Goal: Check status: Check status

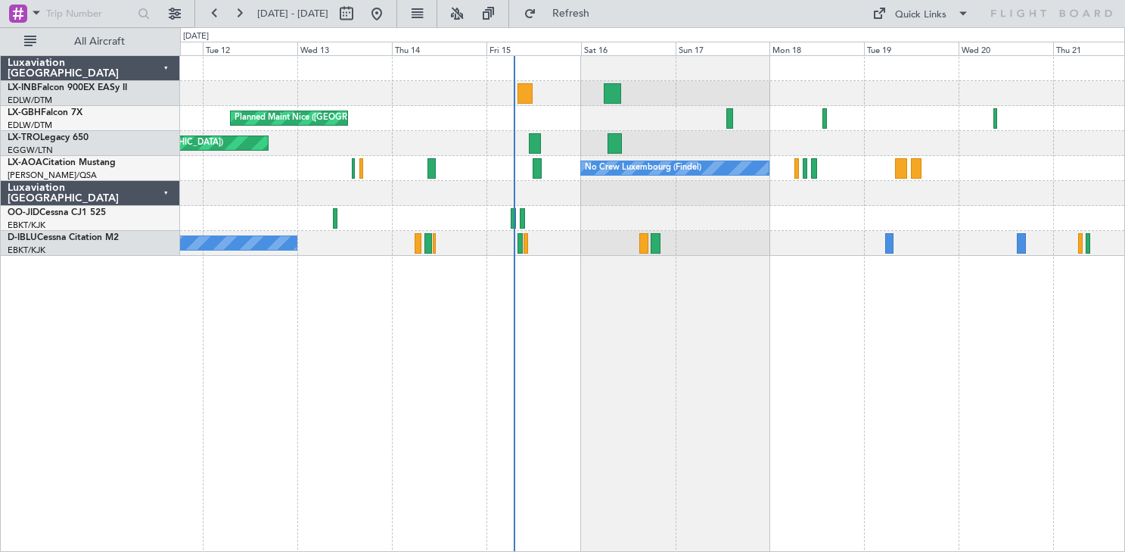
click at [350, 406] on div "Planned Maint Nice ([GEOGRAPHIC_DATA]) Unplanned Maint [GEOGRAPHIC_DATA] ([GEOG…" at bounding box center [652, 303] width 945 height 496
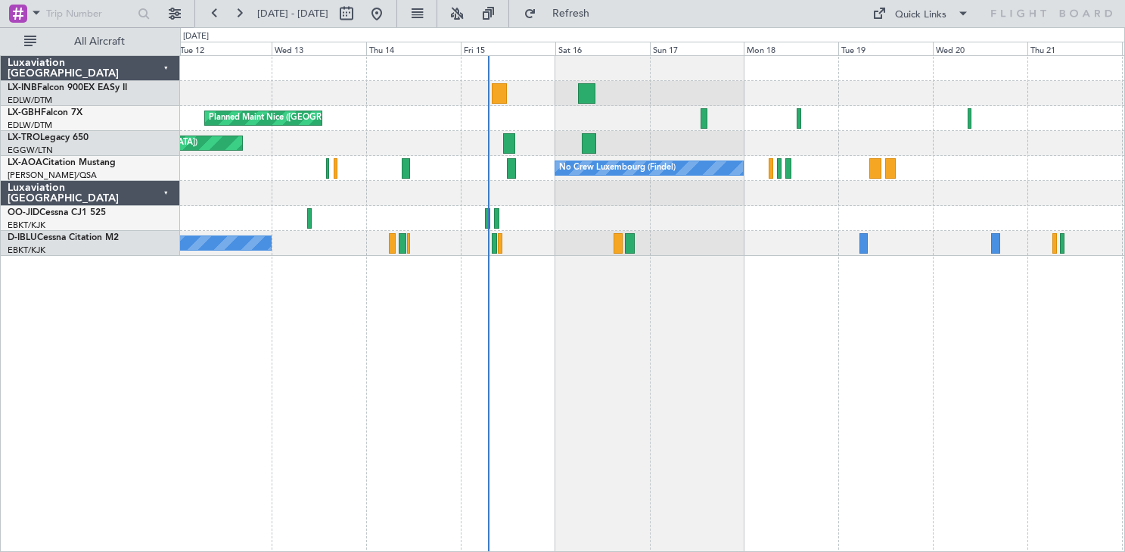
click at [549, 368] on div "Planned Maint Nice ([GEOGRAPHIC_DATA]) Unplanned Maint [GEOGRAPHIC_DATA] ([GEOG…" at bounding box center [652, 303] width 945 height 496
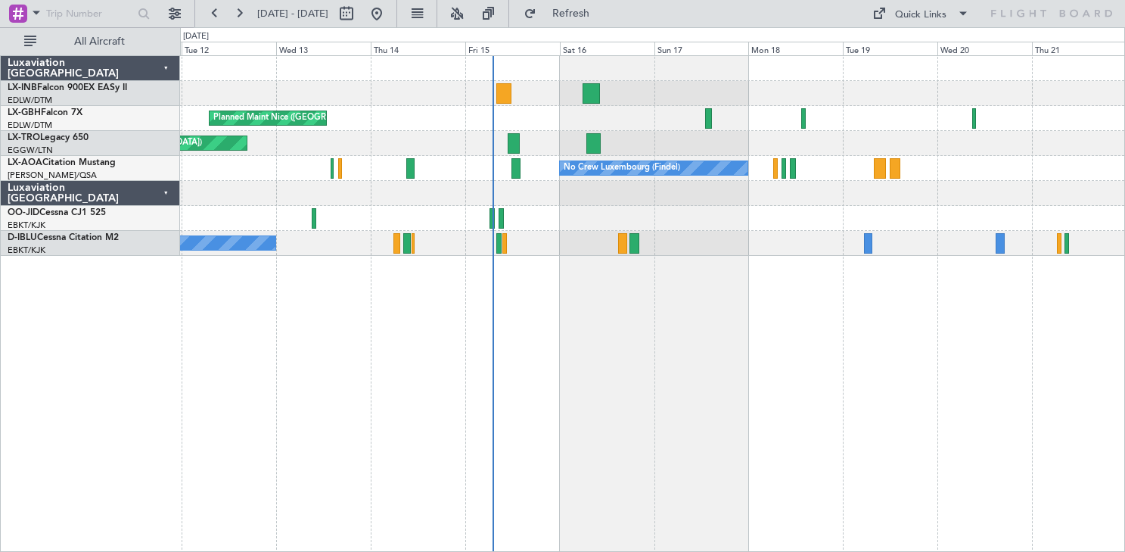
click at [611, 484] on div "Planned Maint Nice ([GEOGRAPHIC_DATA]) Unplanned Maint [GEOGRAPHIC_DATA] ([GEOG…" at bounding box center [652, 303] width 945 height 496
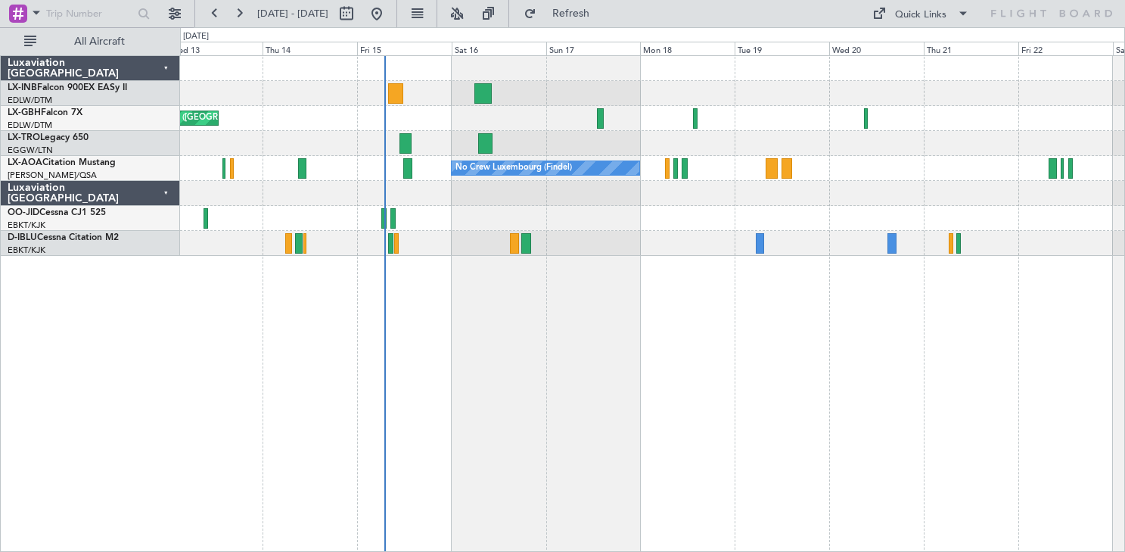
click at [642, 400] on div "Planned Maint Nice ([GEOGRAPHIC_DATA]) Unplanned Maint [GEOGRAPHIC_DATA] ([GEOG…" at bounding box center [652, 303] width 945 height 496
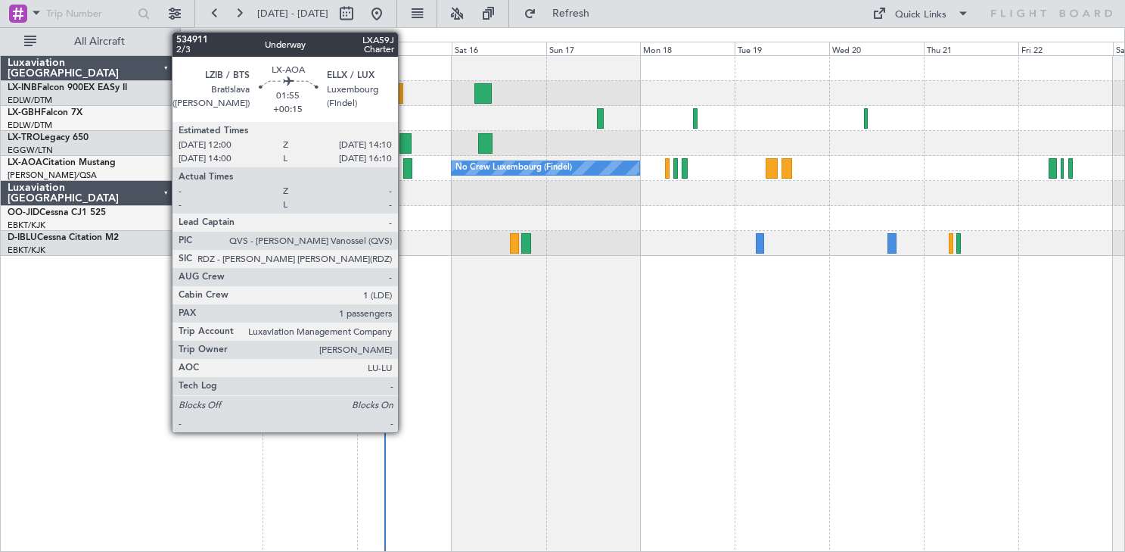
click at [405, 168] on div at bounding box center [407, 168] width 9 height 20
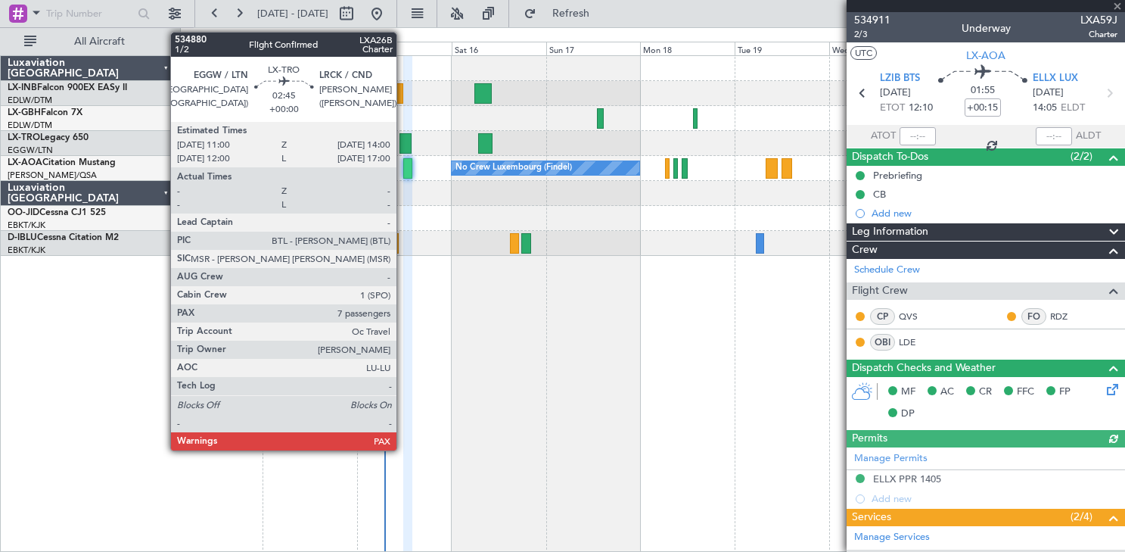
click at [406, 140] on div at bounding box center [406, 143] width 12 height 20
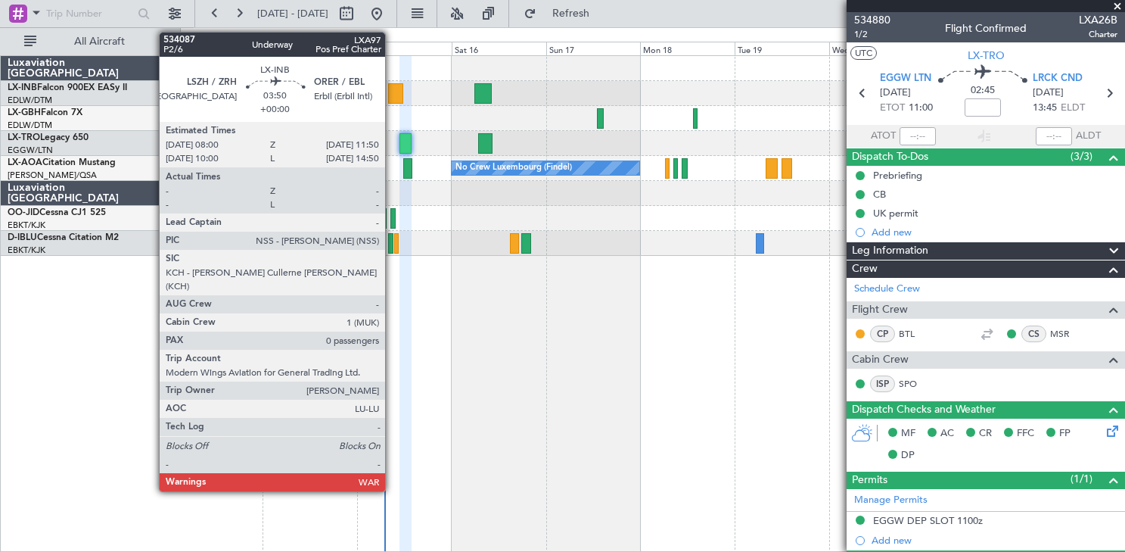
click at [392, 95] on div at bounding box center [395, 93] width 15 height 20
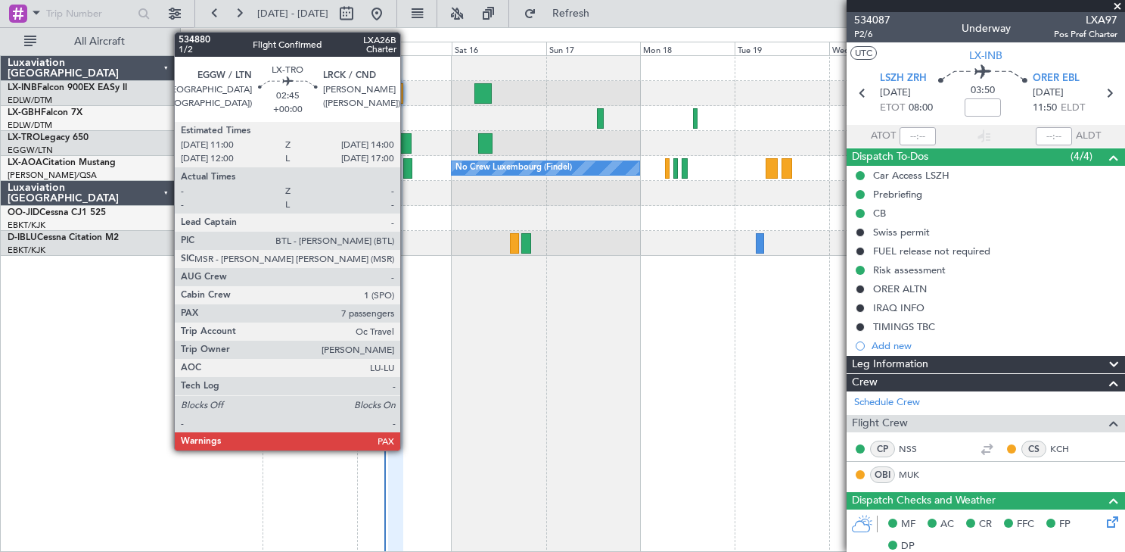
click at [407, 143] on div at bounding box center [406, 143] width 12 height 20
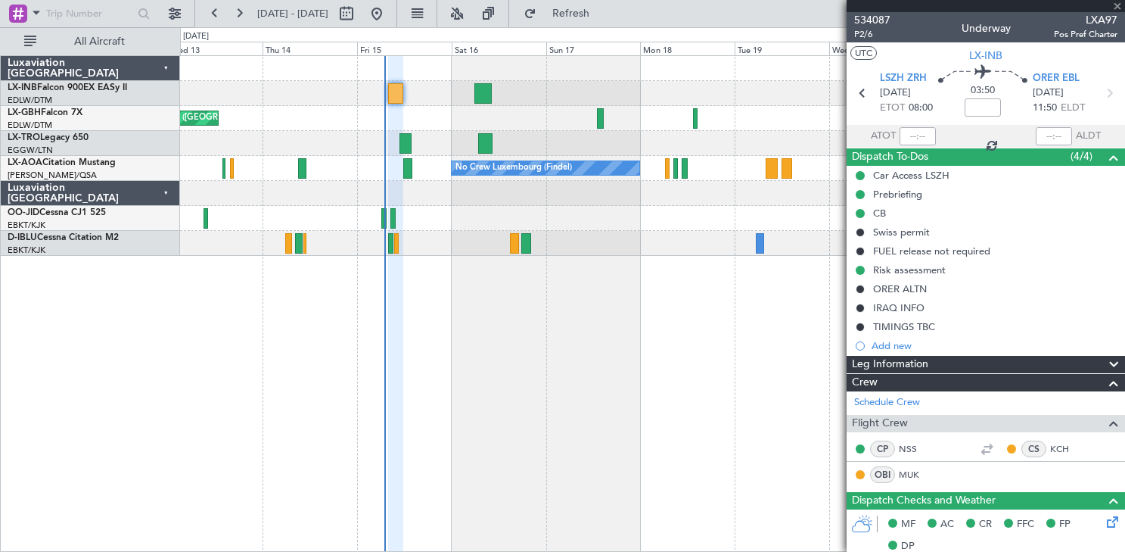
type input "7"
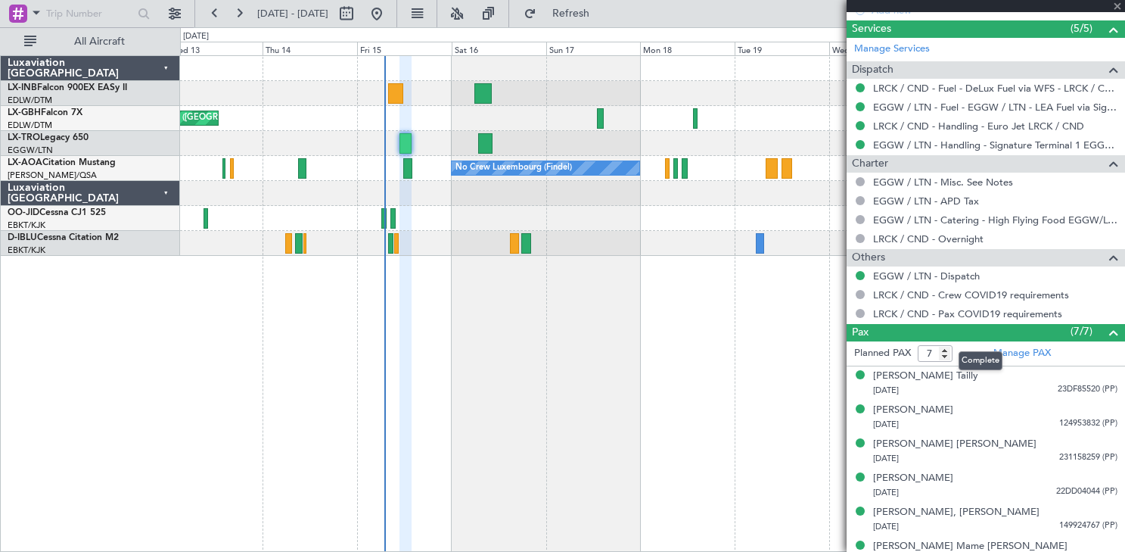
scroll to position [582, 0]
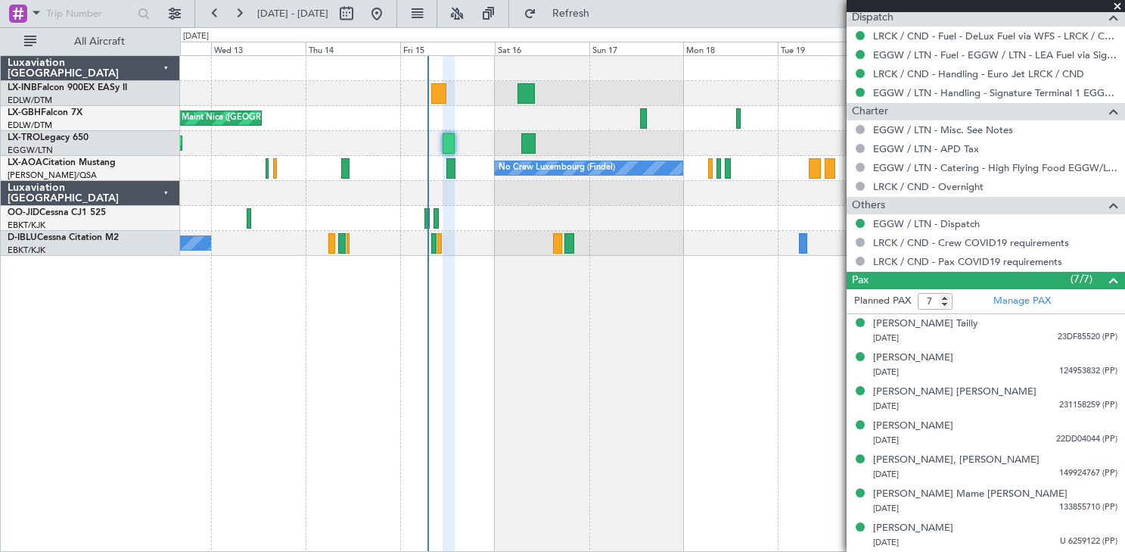
click at [673, 399] on div "Planned Maint Nice ([GEOGRAPHIC_DATA]) Unplanned Maint [GEOGRAPHIC_DATA] ([GEOG…" at bounding box center [652, 303] width 945 height 496
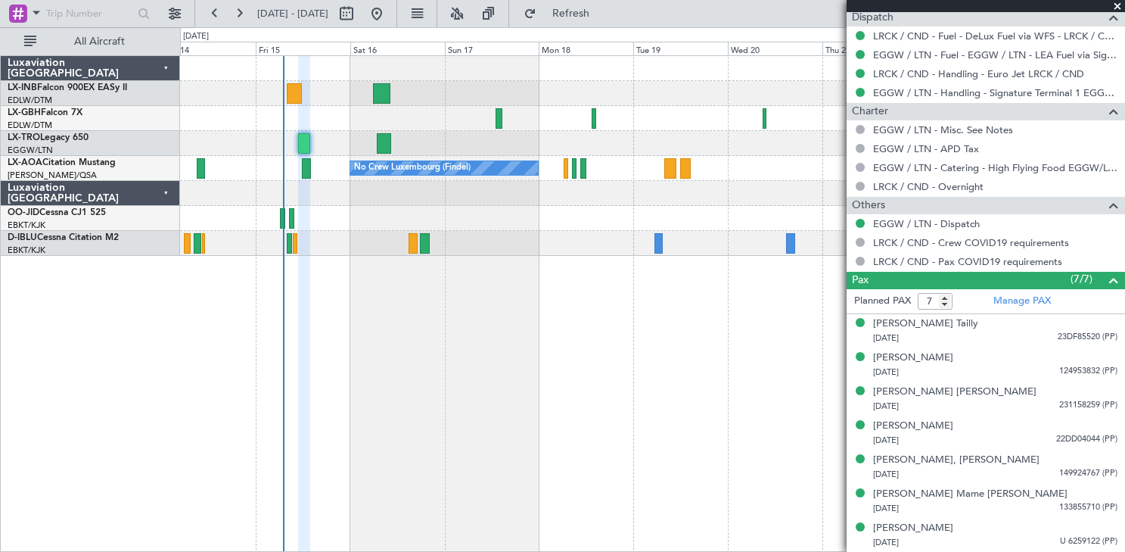
click at [561, 311] on div "Planned Maint Nice ([GEOGRAPHIC_DATA]) Unplanned Maint [GEOGRAPHIC_DATA] ([GEOG…" at bounding box center [652, 303] width 945 height 496
